Goal: Find specific page/section: Find specific page/section

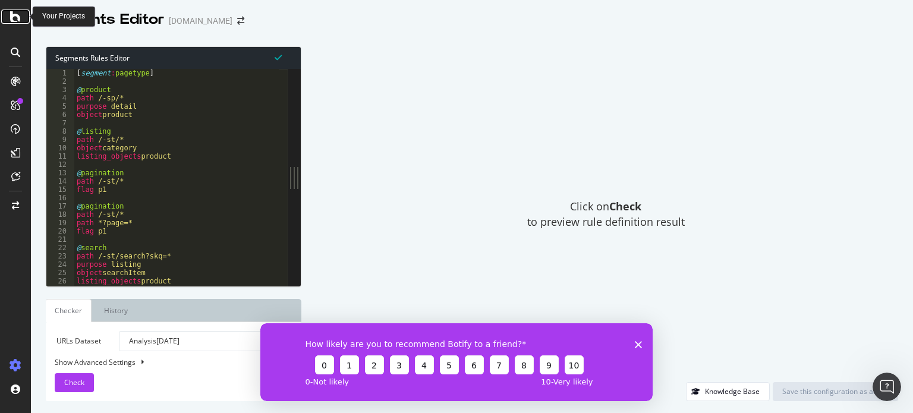
click at [14, 21] on icon at bounding box center [15, 17] width 11 height 14
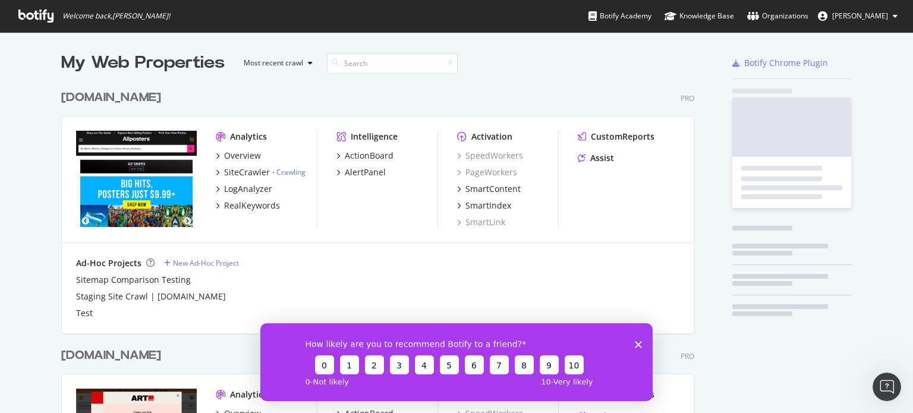
scroll to position [528, 634]
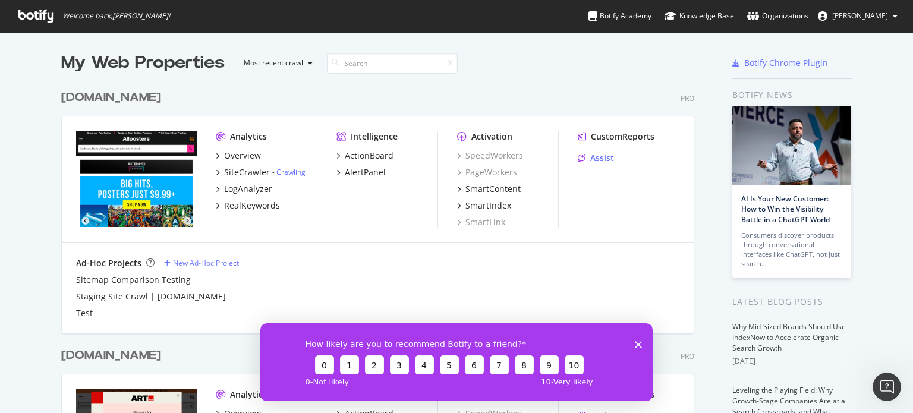
click at [590, 159] on div "Assist" at bounding box center [602, 158] width 24 height 12
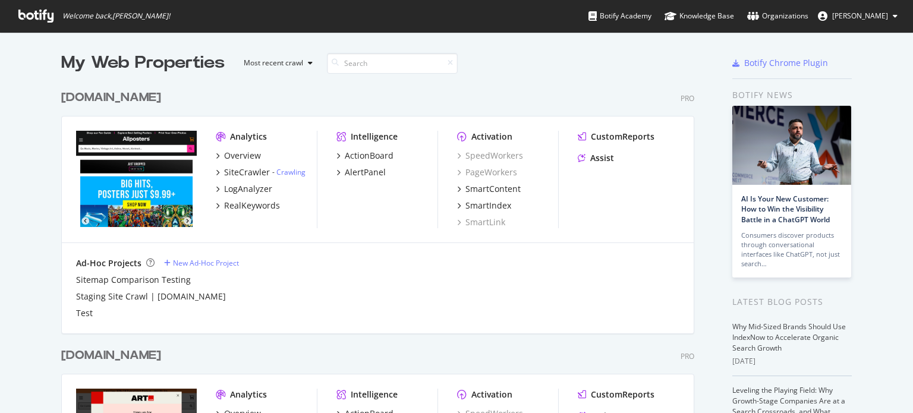
scroll to position [528, 634]
click at [476, 206] on div "SmartIndex" at bounding box center [488, 206] width 46 height 12
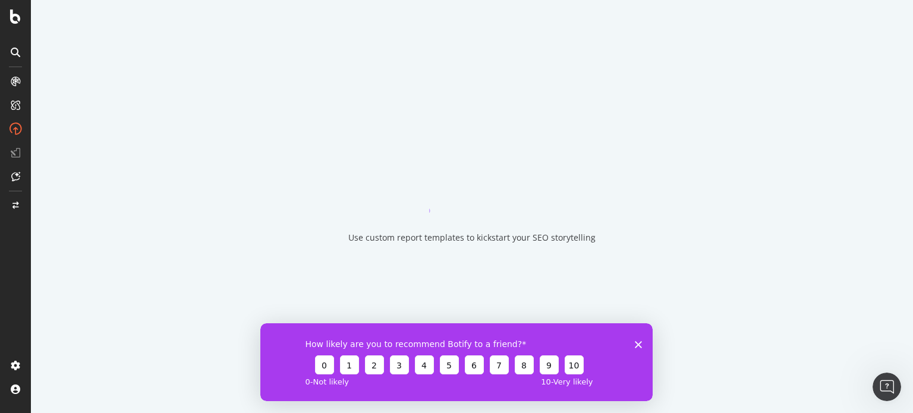
click at [640, 343] on icon "Close survey" at bounding box center [638, 344] width 7 height 7
